Goal: Navigation & Orientation: Understand site structure

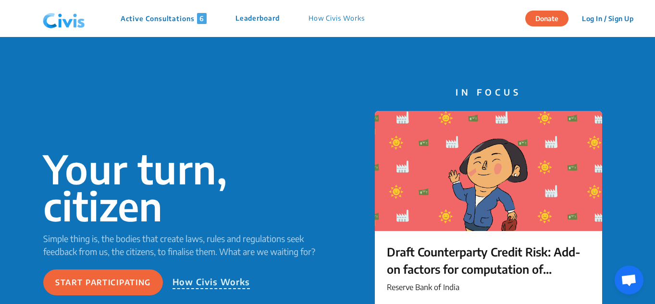
click at [163, 28] on div "Active Consultations 6 Leaderboard How Civis Works" at bounding box center [209, 18] width 340 height 29
click at [166, 19] on p "Active Consultations 6" at bounding box center [164, 18] width 86 height 11
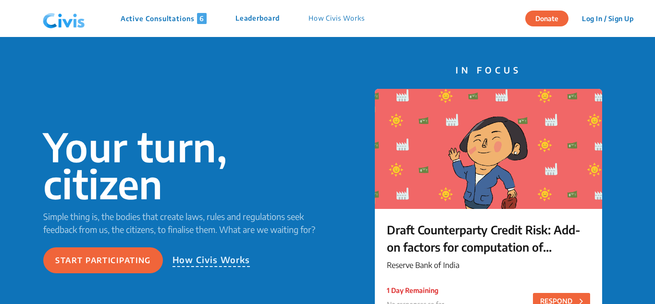
scroll to position [23, 0]
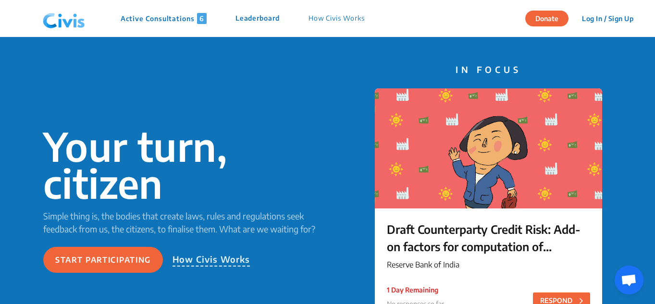
click at [353, 22] on p "How Civis Works" at bounding box center [336, 18] width 56 height 11
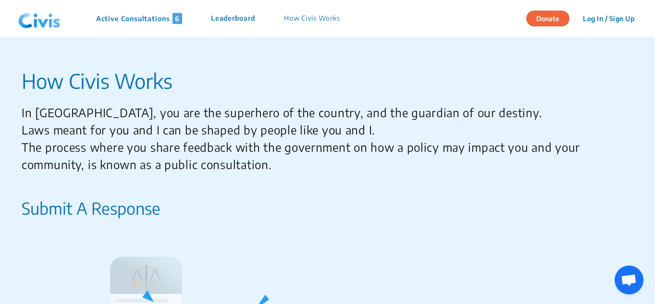
click at [248, 18] on p "Leaderboard" at bounding box center [233, 18] width 44 height 11
